Goal: Transaction & Acquisition: Purchase product/service

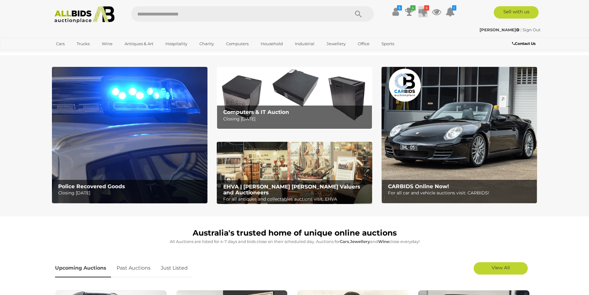
click at [424, 11] on icon at bounding box center [423, 11] width 9 height 11
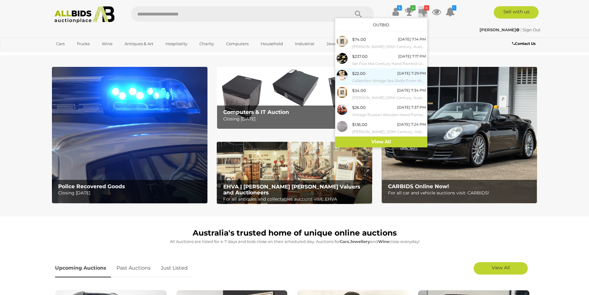
click at [359, 72] on div "$22.00" at bounding box center [358, 73] width 13 height 7
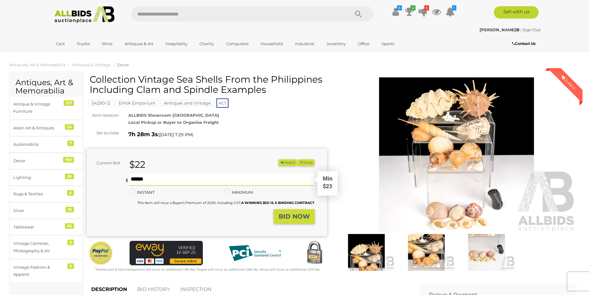
click at [162, 183] on input "text" at bounding box center [222, 179] width 186 height 12
type input "**"
click at [282, 216] on strong "BID NOW" at bounding box center [294, 216] width 31 height 7
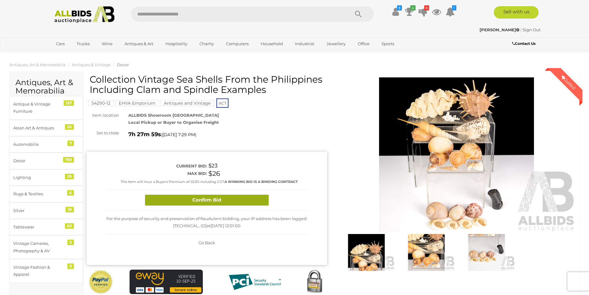
click at [226, 198] on button "Confirm Bid" at bounding box center [207, 200] width 124 height 11
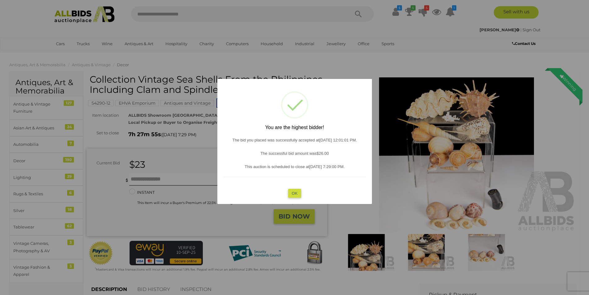
click at [298, 193] on button "OK" at bounding box center [294, 192] width 13 height 9
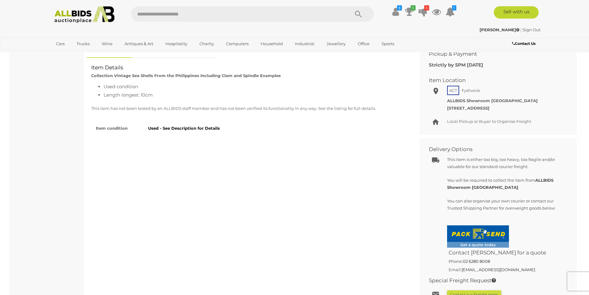
scroll to position [186, 0]
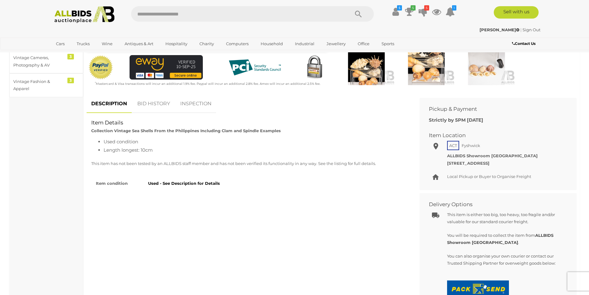
click at [143, 106] on link "BID HISTORY" at bounding box center [154, 104] width 42 height 18
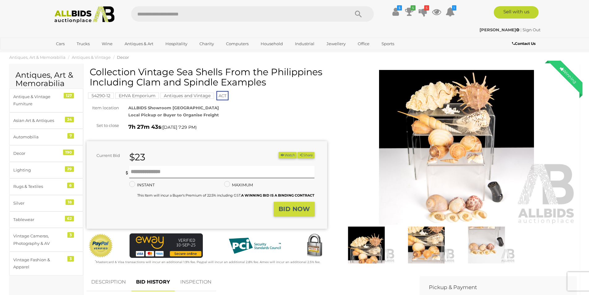
scroll to position [0, 0]
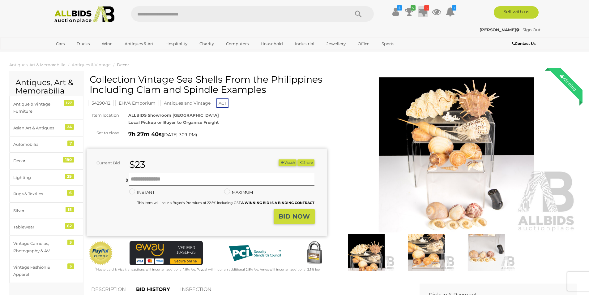
click at [420, 14] on icon at bounding box center [423, 11] width 9 height 11
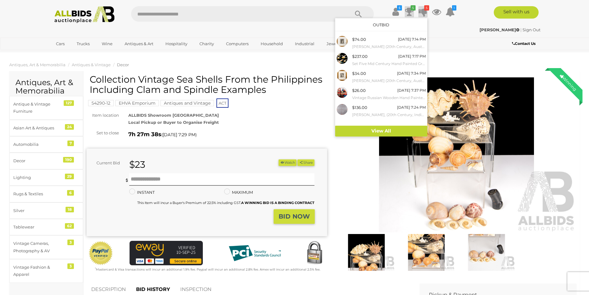
click at [412, 11] on icon at bounding box center [409, 11] width 9 height 11
